Goal: Task Accomplishment & Management: Complete application form

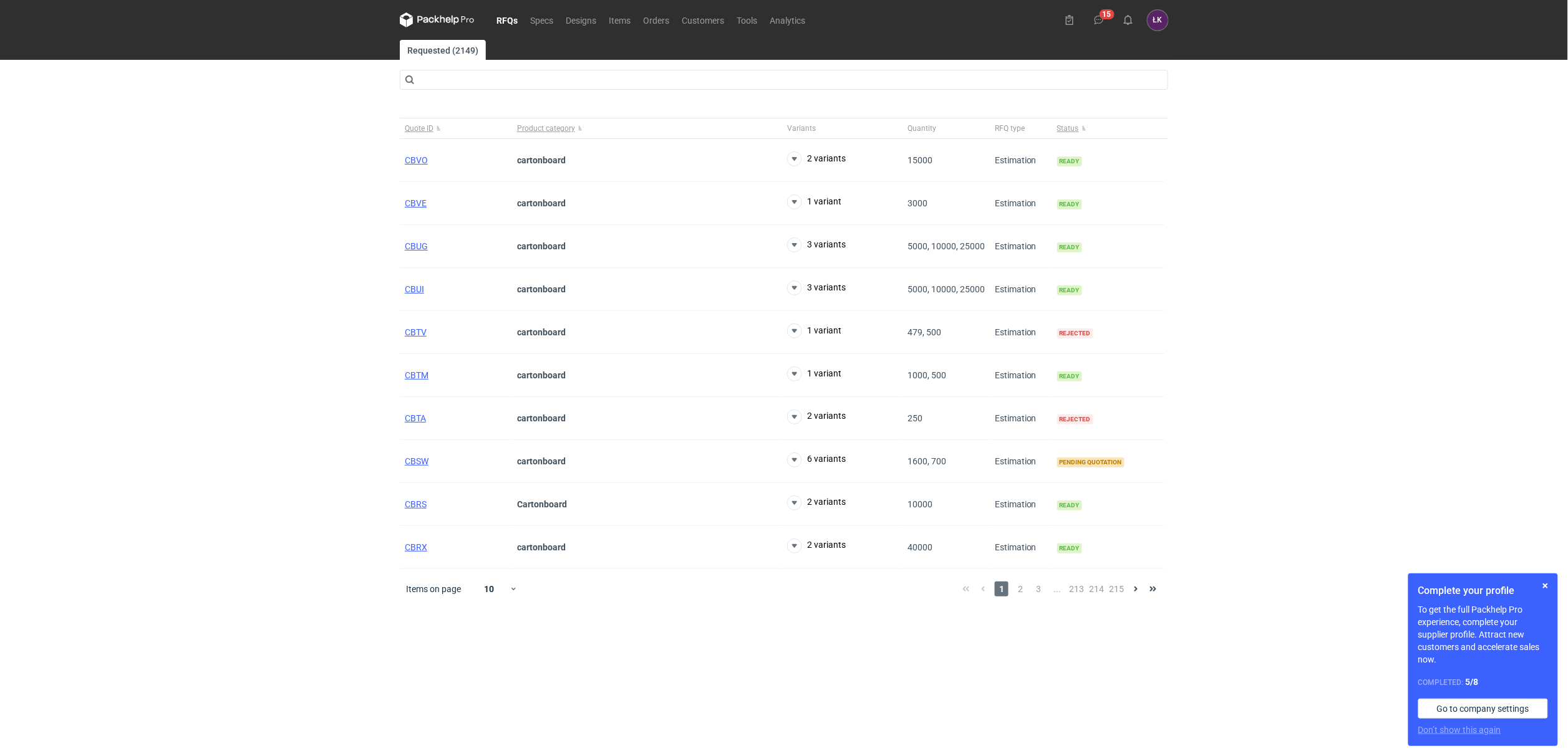
click at [505, 19] on link "RFQs" at bounding box center [507, 20] width 34 height 15
click at [421, 163] on span "CBVG" at bounding box center [416, 160] width 23 height 10
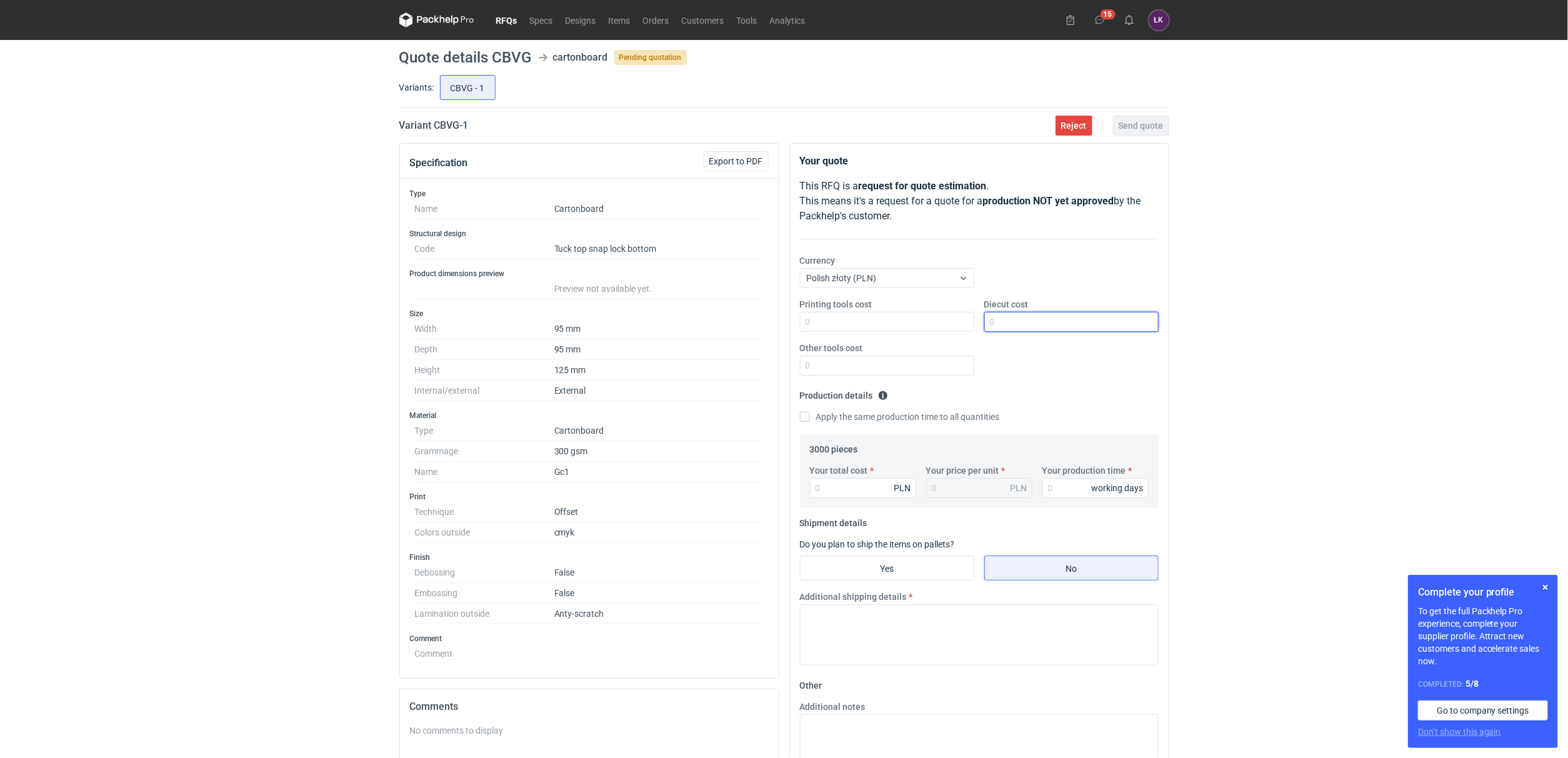
click at [1033, 316] on input "Diecut cost" at bounding box center [1071, 322] width 174 height 20
type input "900"
click at [821, 476] on label "Your total cost" at bounding box center [838, 470] width 58 height 13
click at [821, 478] on input "Your total cost" at bounding box center [862, 488] width 106 height 20
type input "4740"
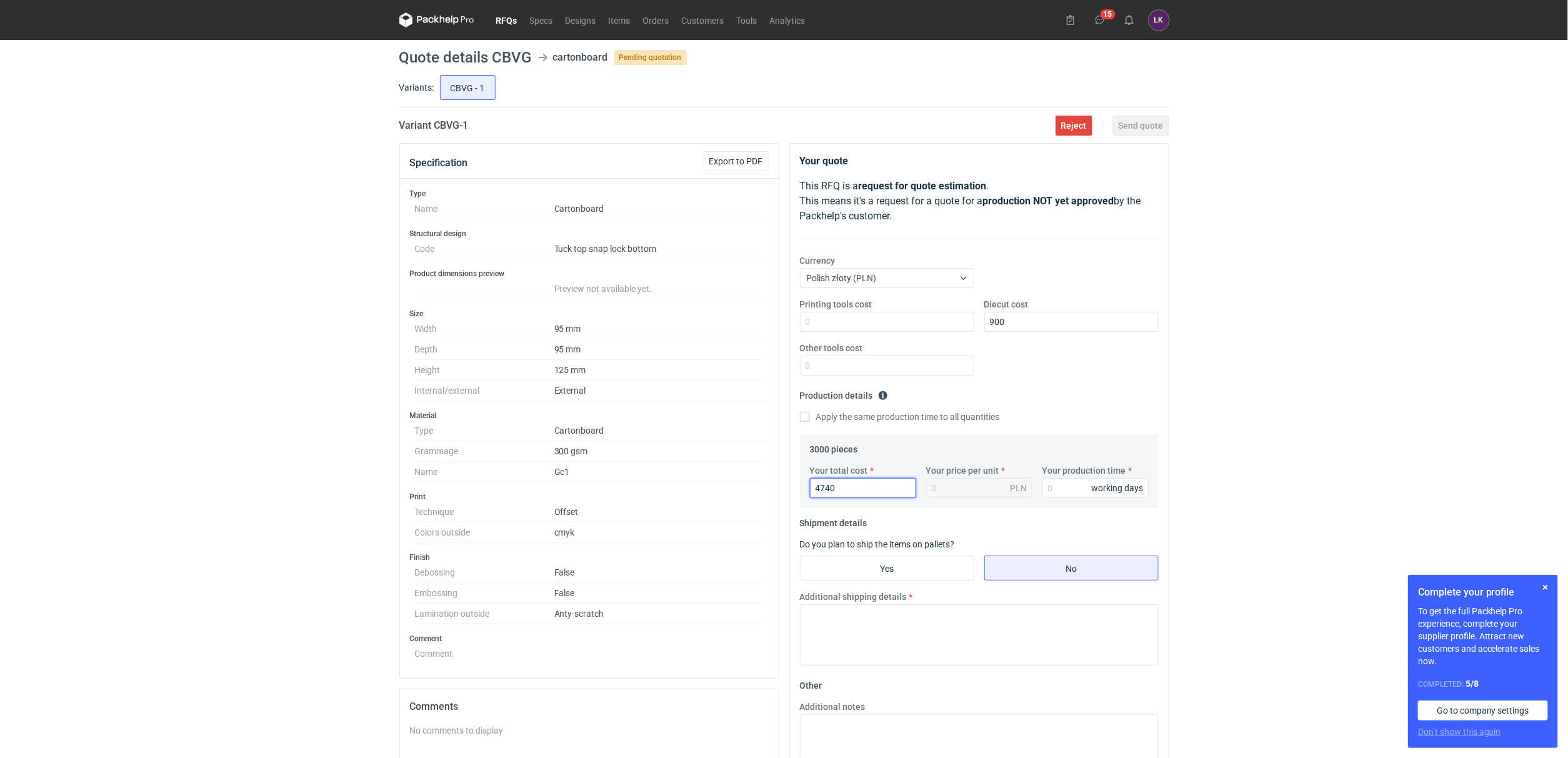
type input "1.58"
type input "4740"
click at [1077, 487] on input "Your production time" at bounding box center [1095, 488] width 106 height 20
type input "15"
click at [942, 569] on input "Yes" at bounding box center [887, 568] width 173 height 24
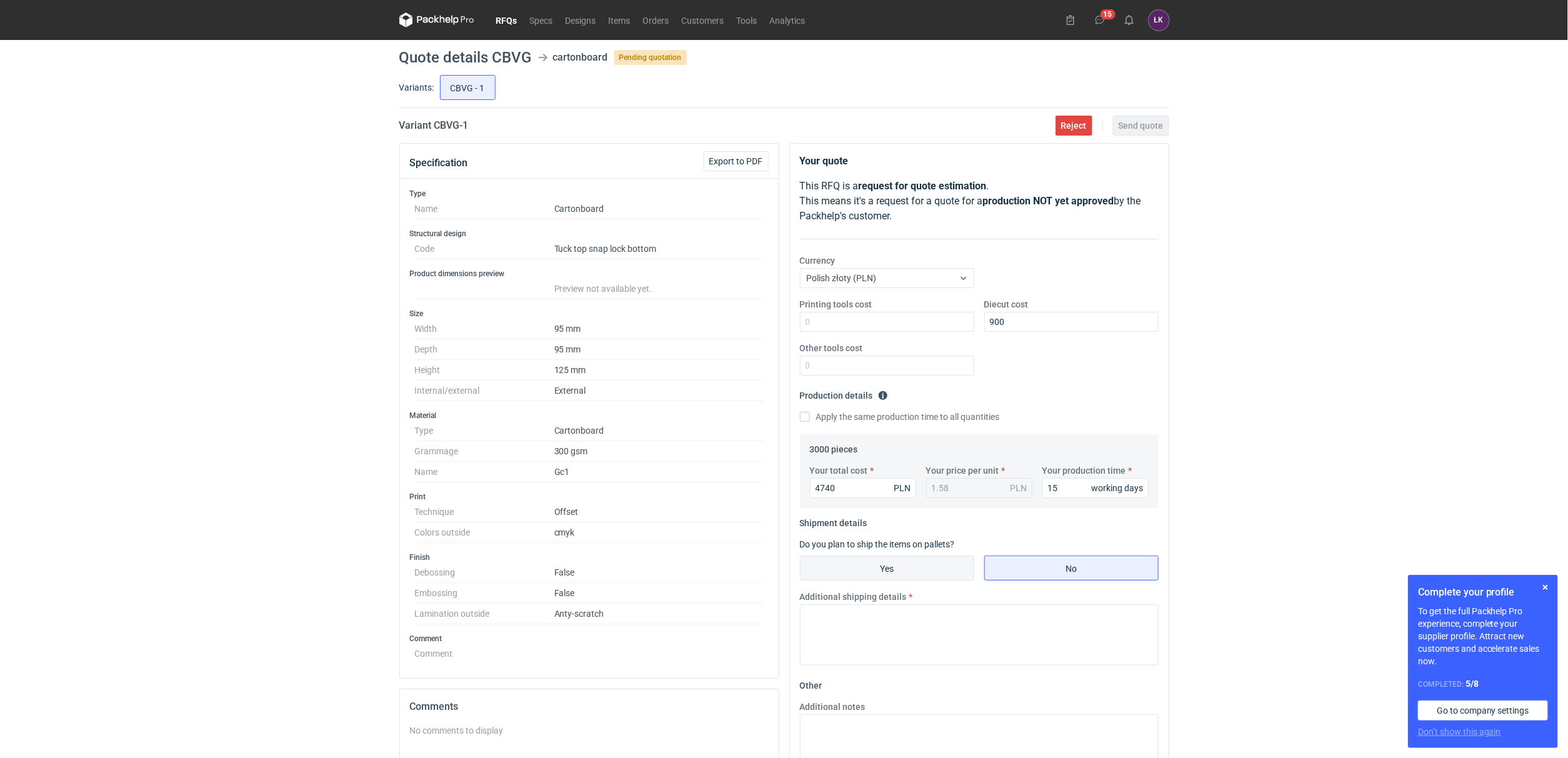
radio input "true"
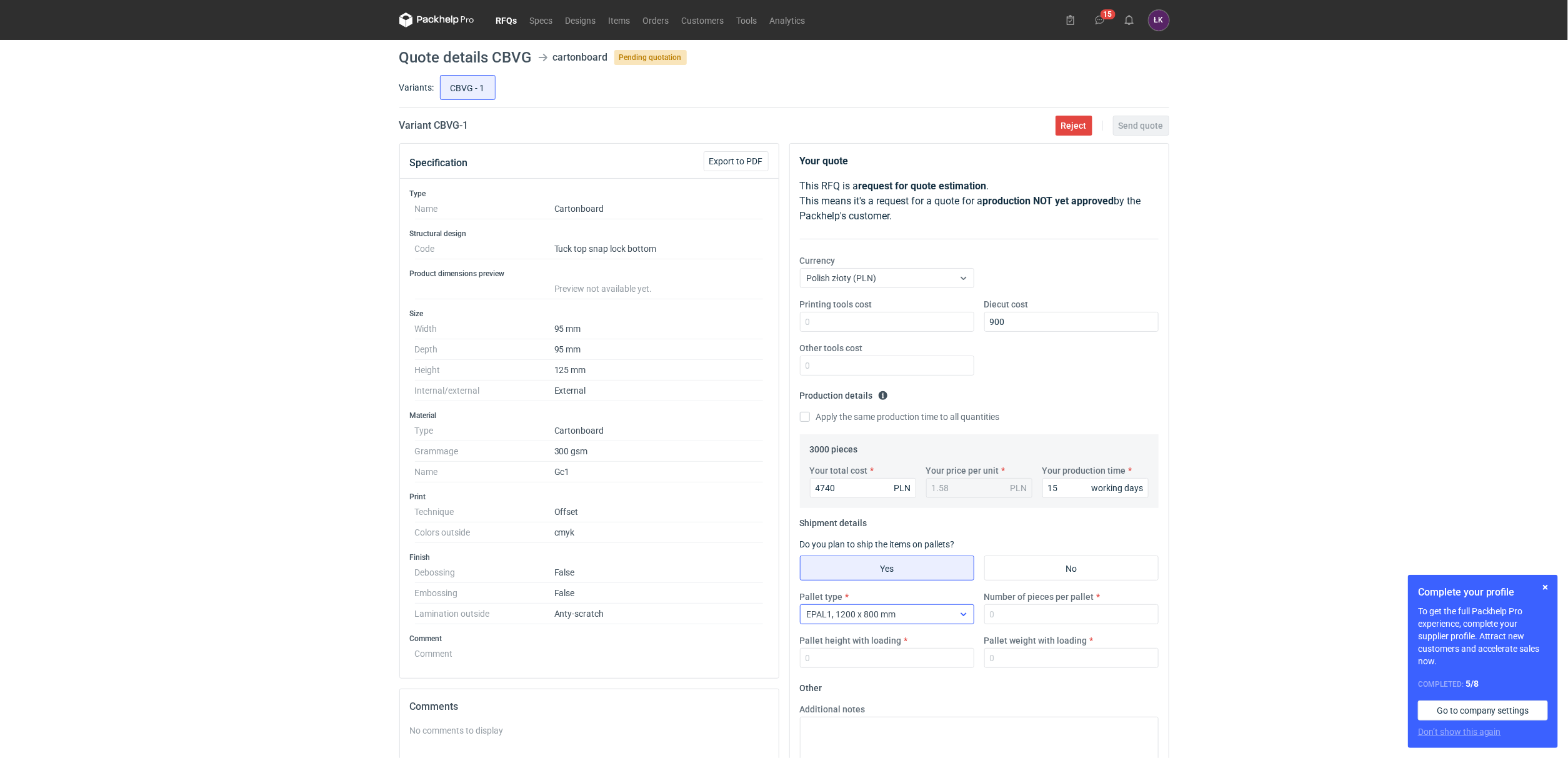
click at [936, 607] on div "EPAL1, 1200 x 800 mm" at bounding box center [877, 615] width 153 height 18
click at [884, 710] on span "1/2 EUR6, 800 x 600 mm" at bounding box center [857, 704] width 96 height 13
click at [1053, 615] on input "Number of pieces per pallet" at bounding box center [1071, 614] width 174 height 20
type input "3000"
click at [1074, 662] on input "Pallet weight with loading" at bounding box center [1071, 658] width 174 height 20
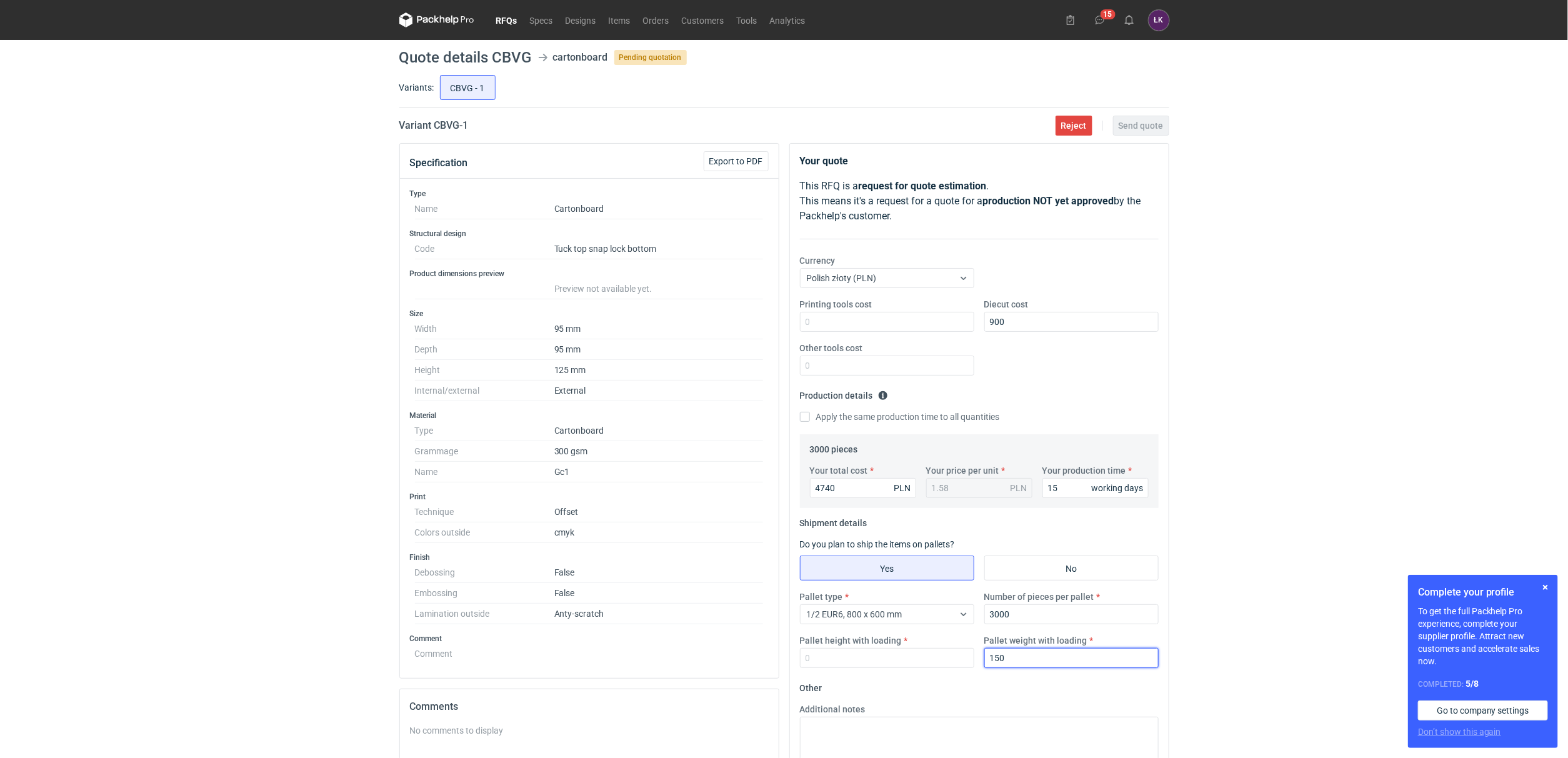
type input "150"
click at [908, 668] on div "Pallet type 1/2 EUR6, 800 x 600 mm Number of pieces per pallet 3000 Pallet heig…" at bounding box center [979, 634] width 368 height 88
click at [912, 654] on input "Pallet height with loading" at bounding box center [887, 658] width 174 height 20
type input "160"
click at [1232, 492] on div "RFQs Specs Designs Items Orders Customers Tools Analytics 15 ŁK Łukasz Kowalski…" at bounding box center [784, 379] width 1568 height 758
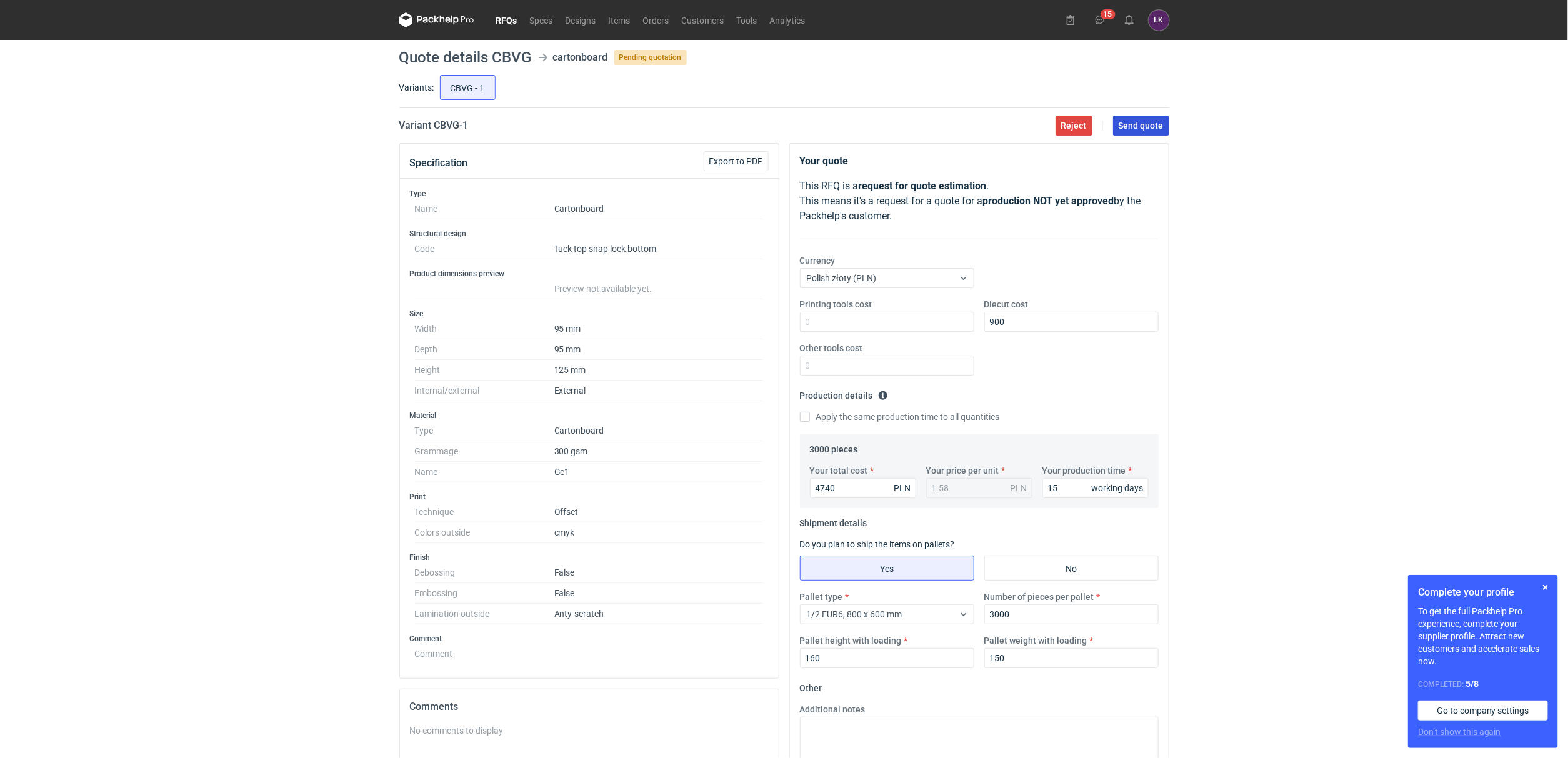
click at [1137, 130] on span "Send quote" at bounding box center [1141, 125] width 45 height 9
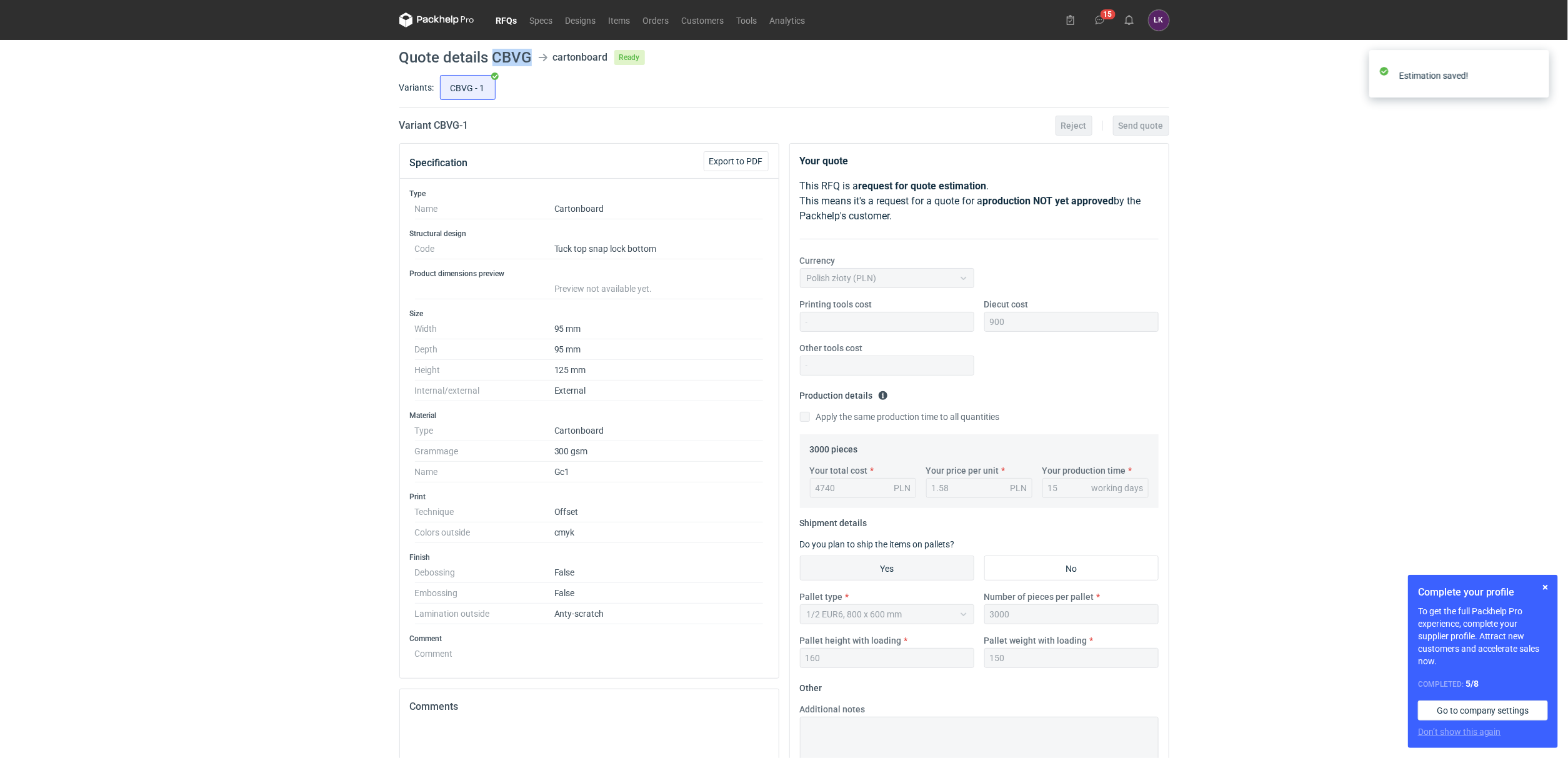
drag, startPoint x: 492, startPoint y: 53, endPoint x: 526, endPoint y: 53, distance: 34.0
click at [526, 53] on h1 "Quote details CBVG" at bounding box center [466, 57] width 133 height 15
copy h1 "CBVG"
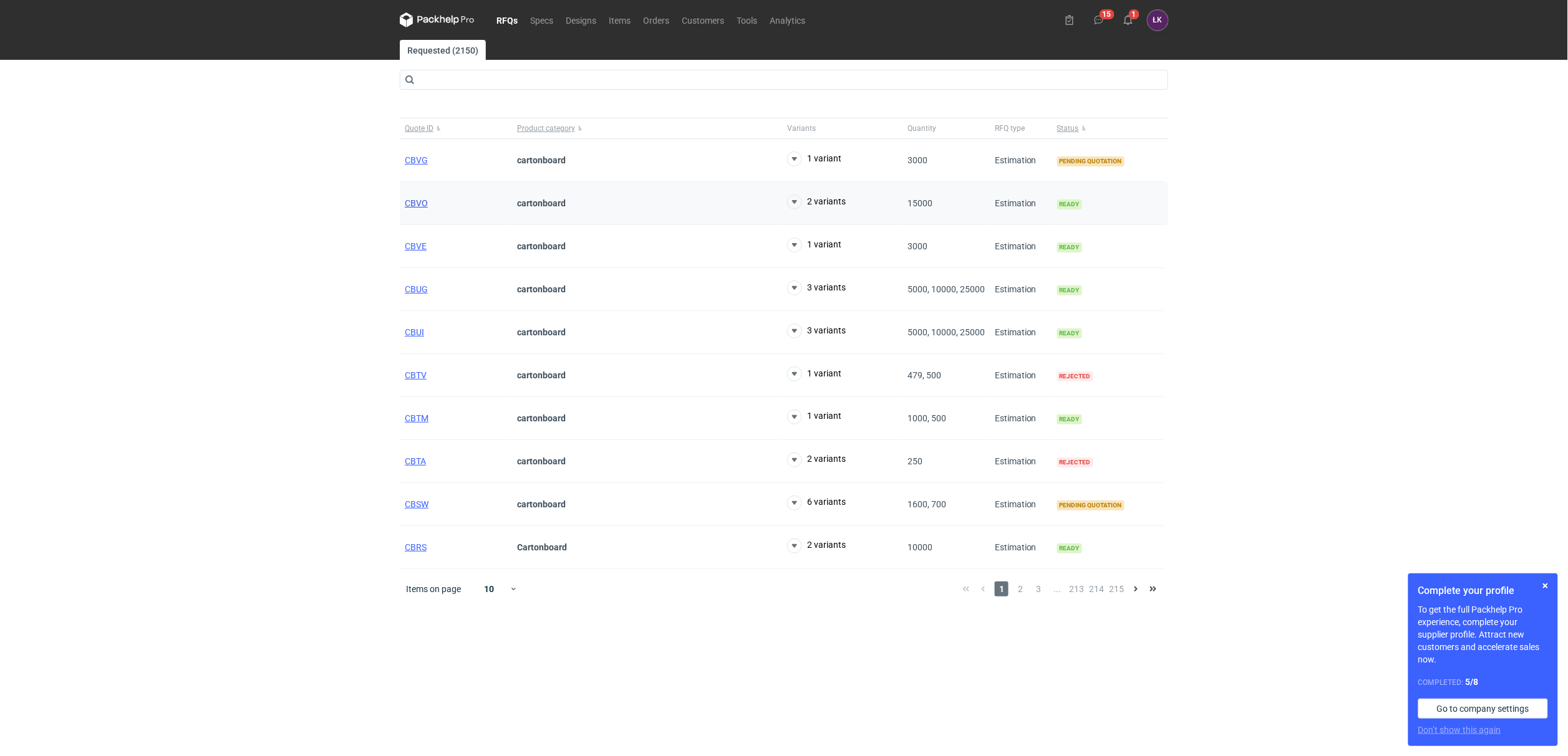
click at [425, 204] on span "CBVO" at bounding box center [416, 203] width 23 height 10
click at [417, 248] on span "CBVE" at bounding box center [415, 246] width 21 height 10
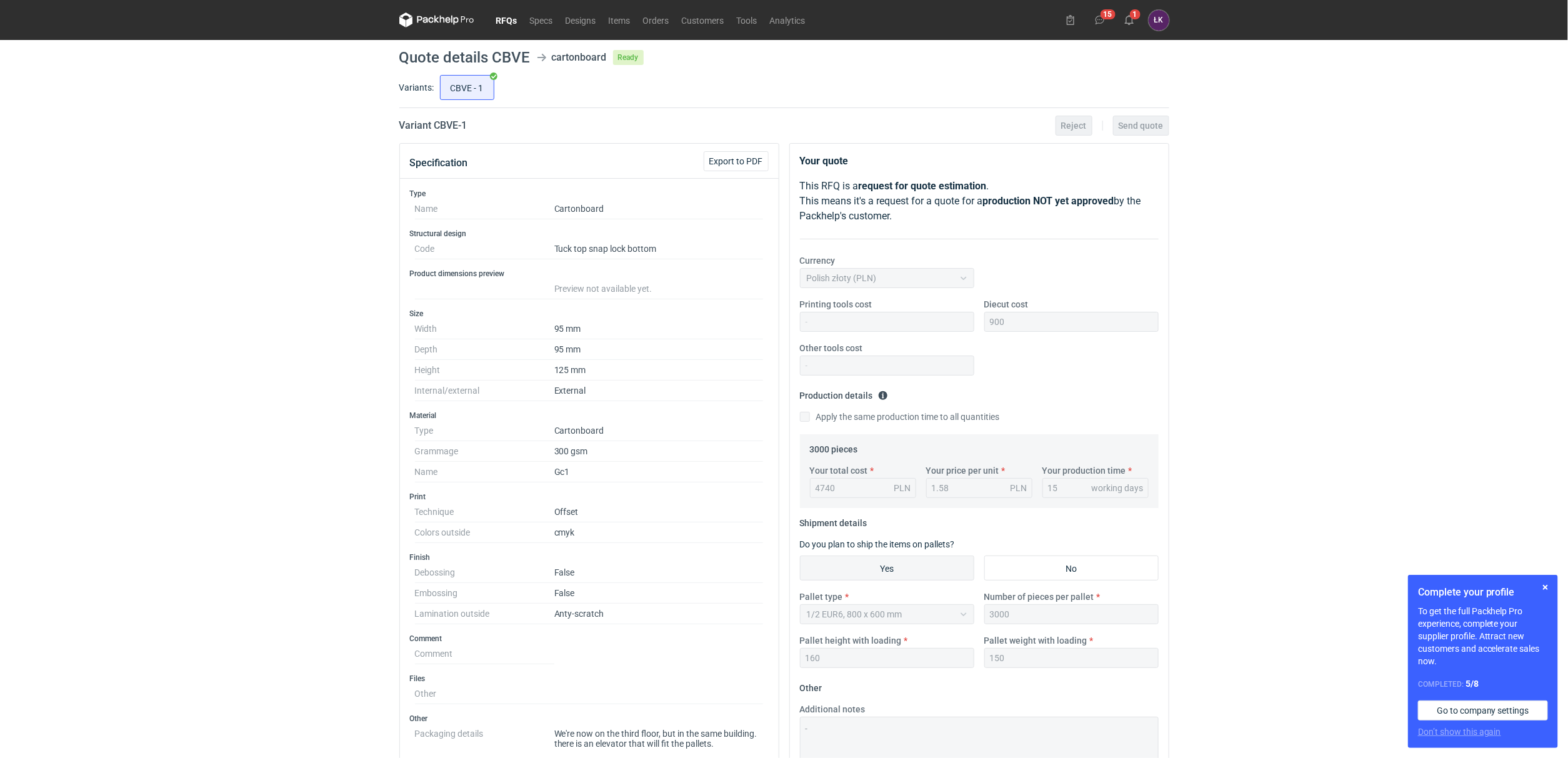
click at [210, 175] on div "RFQs Specs Designs Items Orders Customers Tools Analytics 15 1 [PERSON_NAME] Ko…" at bounding box center [784, 379] width 1568 height 758
